Goal: Task Accomplishment & Management: Manage account settings

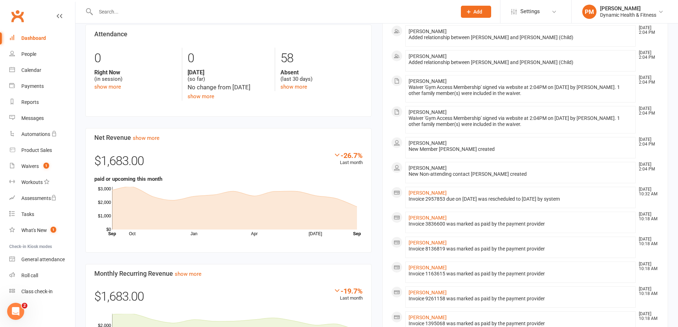
scroll to position [356, 0]
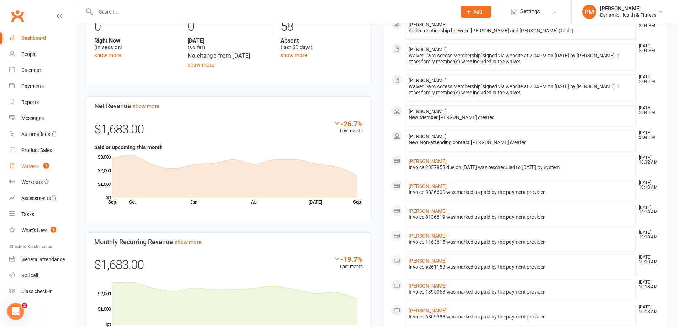
click at [38, 167] on div "Waivers" at bounding box center [29, 166] width 17 height 6
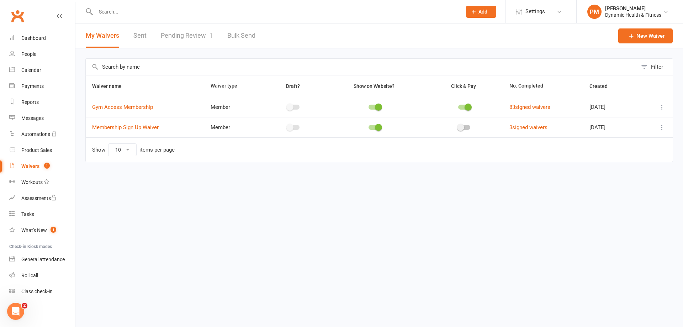
click at [178, 30] on link "Pending Review 1" at bounding box center [187, 35] width 52 height 25
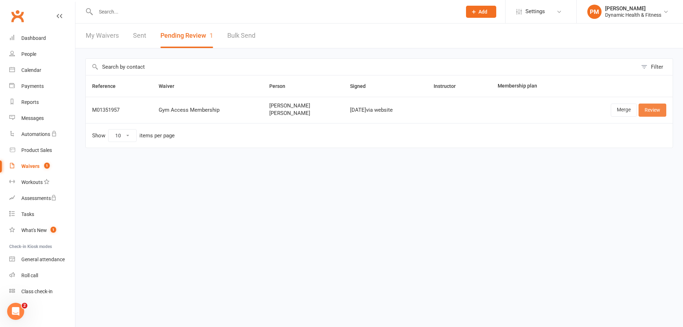
click at [648, 111] on link "Review" at bounding box center [653, 110] width 28 height 13
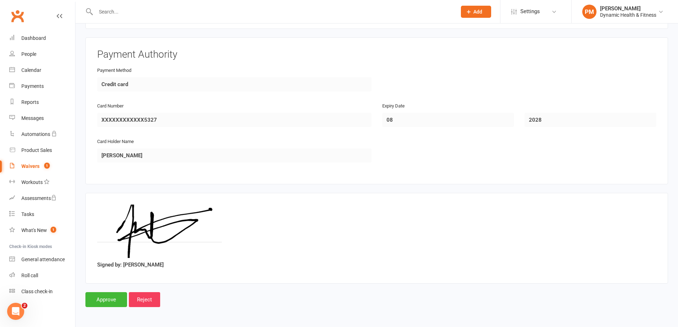
scroll to position [922, 0]
click at [117, 296] on input "Approve" at bounding box center [106, 299] width 42 height 15
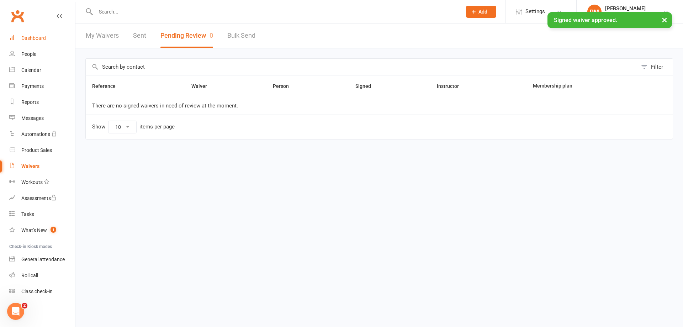
click at [38, 36] on div "Dashboard" at bounding box center [33, 38] width 25 height 6
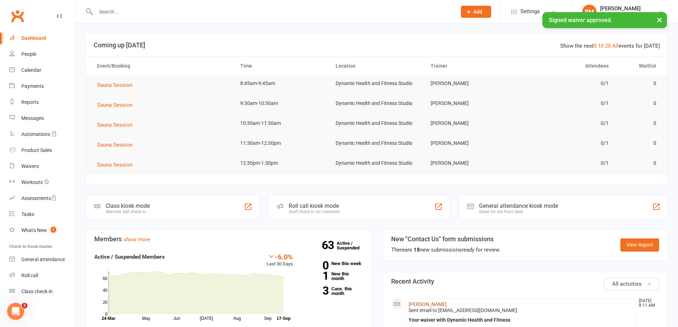
click at [425, 301] on link "[PERSON_NAME]" at bounding box center [428, 304] width 38 height 6
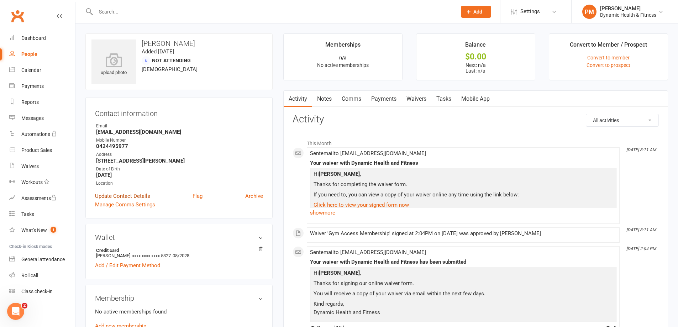
click at [127, 199] on link "Update Contact Details" at bounding box center [122, 196] width 55 height 9
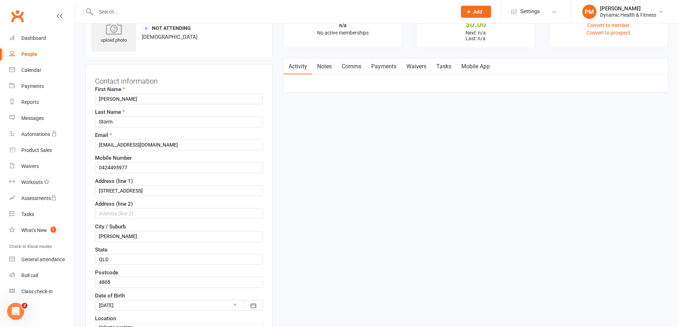
scroll to position [33, 0]
click at [110, 167] on input "0424495977" at bounding box center [179, 166] width 168 height 11
click at [120, 167] on input "0424 495977" at bounding box center [179, 166] width 168 height 11
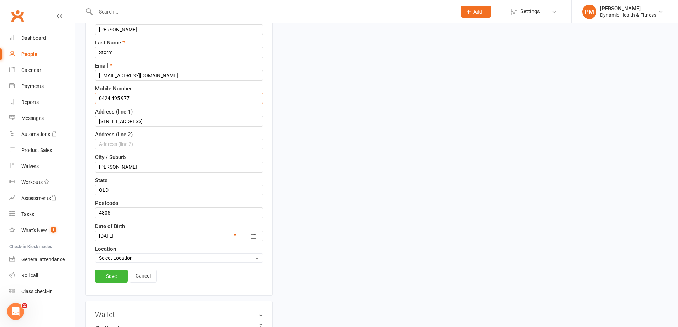
scroll to position [105, 0]
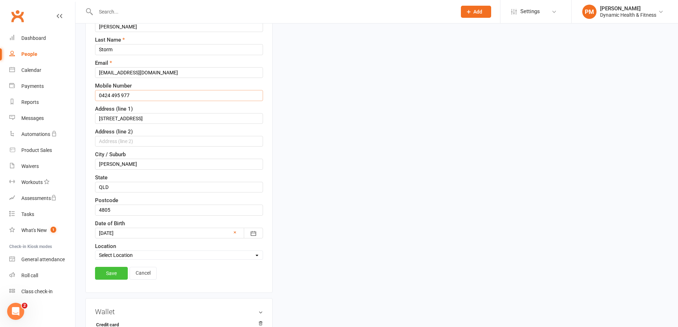
type input "0424 495 977"
click at [119, 274] on link "Save" at bounding box center [111, 273] width 33 height 13
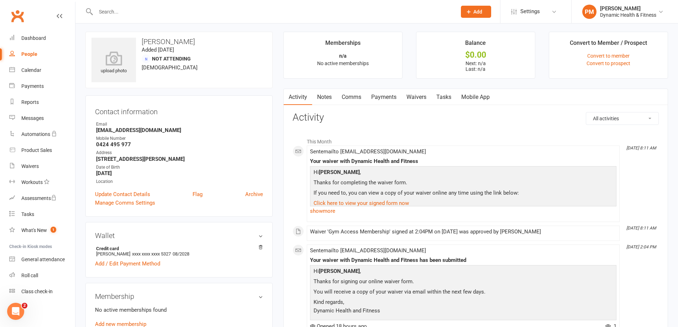
scroll to position [0, 0]
